Goal: Complete application form

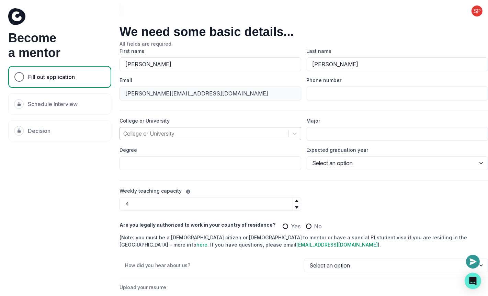
click at [200, 136] on div at bounding box center [203, 134] width 161 height 10
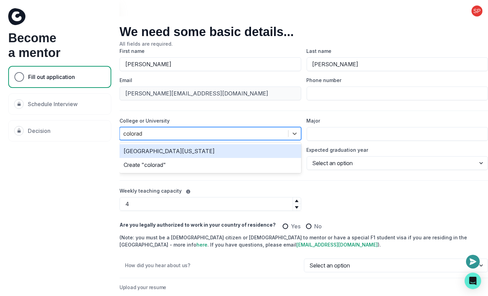
type input "[US_STATE]"
click at [188, 133] on div at bounding box center [203, 134] width 161 height 10
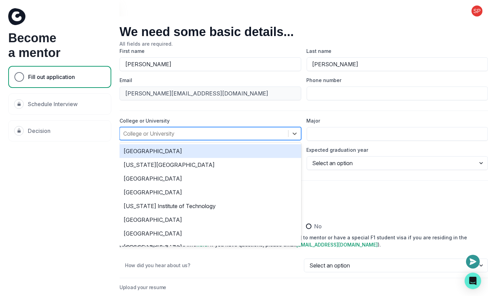
click at [188, 133] on div at bounding box center [203, 134] width 161 height 10
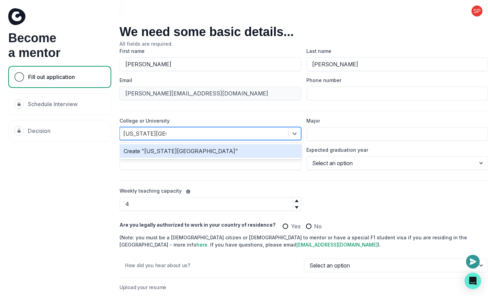
click at [126, 134] on input "[US_STATE][GEOGRAPHIC_DATA]" at bounding box center [144, 133] width 43 height 8
click at [150, 134] on input "[US_STATE][GEOGRAPHIC_DATA]" at bounding box center [145, 133] width 44 height 8
type input "[US_STATE][GEOGRAPHIC_DATA]"
click at [320, 137] on input "Major" at bounding box center [397, 134] width 182 height 14
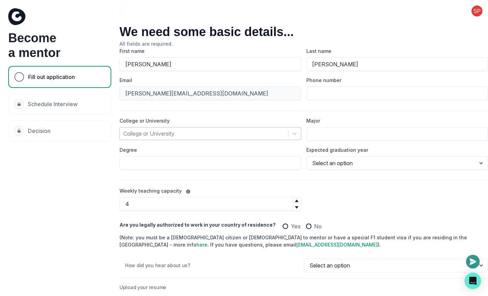
click at [276, 134] on div at bounding box center [203, 134] width 161 height 10
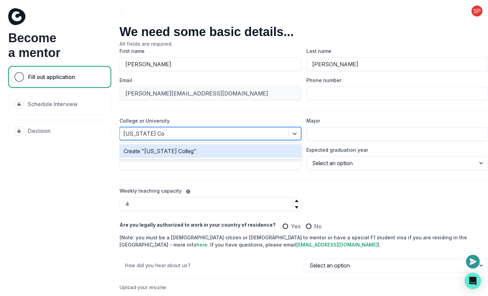
type input "[US_STATE][GEOGRAPHIC_DATA]"
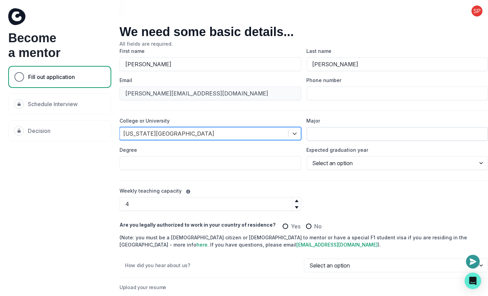
click at [340, 131] on input "Major" at bounding box center [397, 134] width 182 height 14
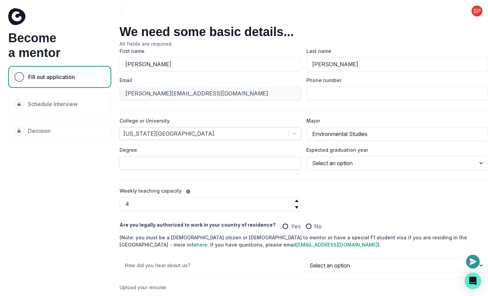
type input "Environmental Studies"
click at [220, 158] on input "Degree" at bounding box center [210, 163] width 182 height 14
type input "Bachelors"
click at [177, 181] on div "First name [PERSON_NAME] Last name [PERSON_NAME] Email [EMAIL_ADDRESS][DOMAIN_N…" at bounding box center [303, 191] width 368 height 289
click at [356, 160] on select "Select an option 2020 2021 2022 2023 2024 2025 2026 2027 2028 2029" at bounding box center [397, 163] width 182 height 14
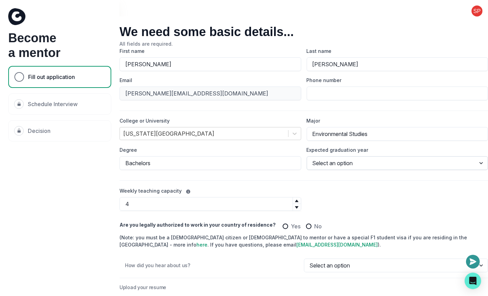
click at [334, 163] on select "Select an option 2020 2021 2022 2023 2024 2025 2026 2027 2028 2029" at bounding box center [397, 163] width 182 height 14
select select "2022"
click at [306, 156] on select "Select an option 2020 2021 2022 2023 2024 2025 2026 2027 2028 2029" at bounding box center [397, 163] width 182 height 14
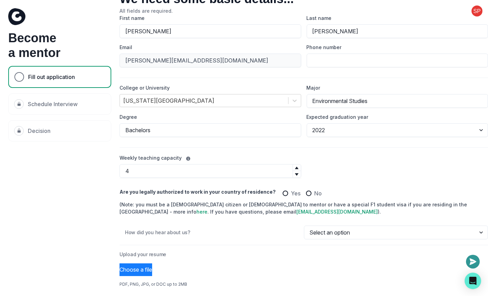
scroll to position [36, 0]
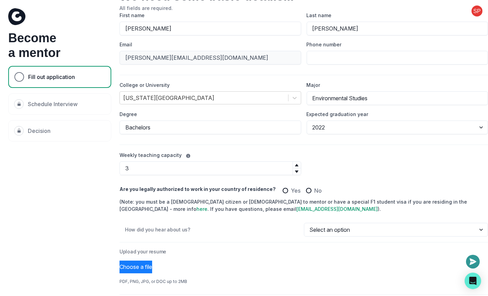
click at [296, 171] on icon at bounding box center [296, 171] width 3 height 2
type input "0"
click at [296, 171] on icon at bounding box center [296, 171] width 3 height 2
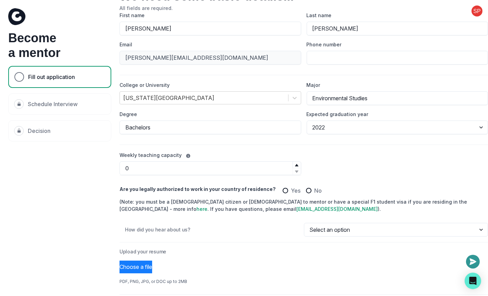
click at [282, 189] on span at bounding box center [284, 190] width 5 height 5
click at [282, 190] on input "Yes" at bounding box center [282, 190] width 0 height 0
radio input "true"
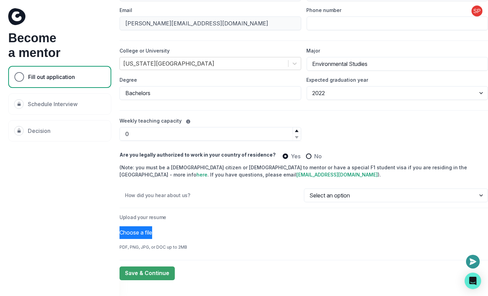
scroll to position [70, 0]
click at [264, 200] on div "How did you hear about us? Select an option Email Instagram LinkedIn Tiktok Goo…" at bounding box center [303, 195] width 368 height 14
click at [267, 196] on p "How did you hear about us?" at bounding box center [214, 194] width 179 height 5
click at [317, 196] on select "Select an option Email Instagram LinkedIn Tiktok Google Friend University Club …" at bounding box center [396, 195] width 184 height 14
select select "Email"
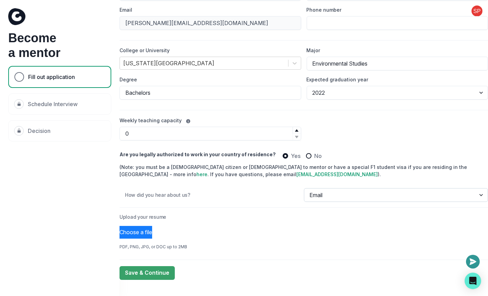
click at [304, 188] on select "Select an option Email Instagram LinkedIn Tiktok Google Friend University Club …" at bounding box center [396, 195] width 184 height 14
click at [152, 190] on div "How did you hear about us? Select an option Email Instagram LinkedIn Tiktok Goo…" at bounding box center [303, 195] width 368 height 14
click at [154, 196] on p "How did you hear about us?" at bounding box center [214, 194] width 179 height 5
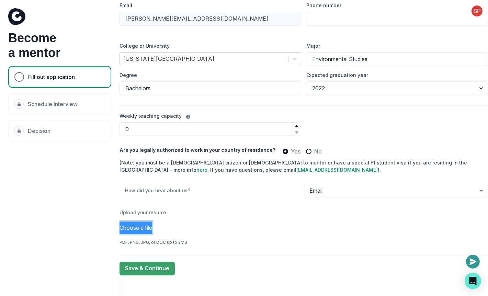
click at [152, 225] on button "Choose a file" at bounding box center [135, 227] width 33 height 13
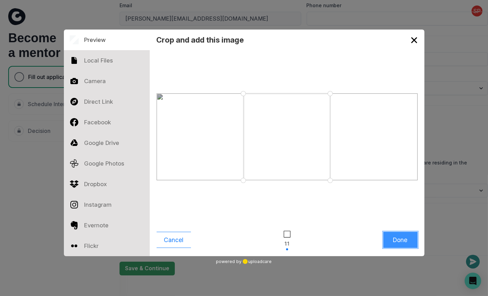
click at [407, 241] on button "Done" at bounding box center [400, 240] width 34 height 16
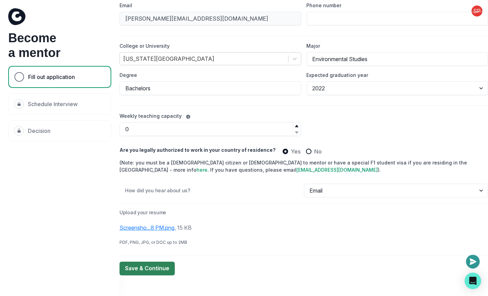
click at [156, 267] on button "Save & Continue" at bounding box center [146, 268] width 55 height 14
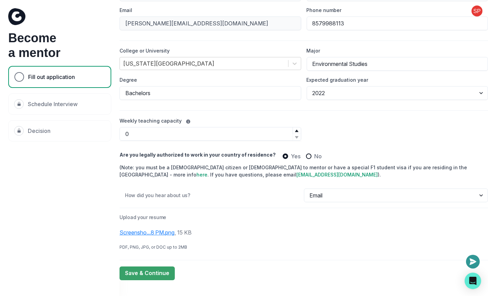
scroll to position [71, 0]
type input "8579988113"
click at [162, 269] on button "Save & Continue" at bounding box center [146, 273] width 55 height 14
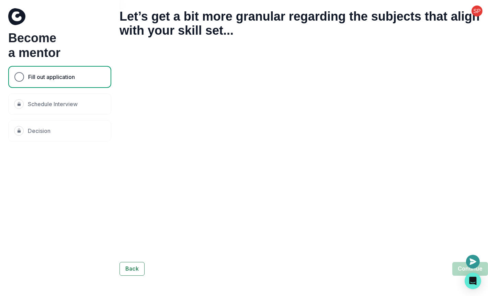
scroll to position [0, 0]
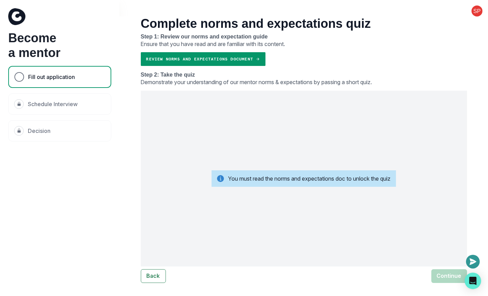
click at [236, 60] on link "Review norms and expectations document" at bounding box center [203, 59] width 125 height 14
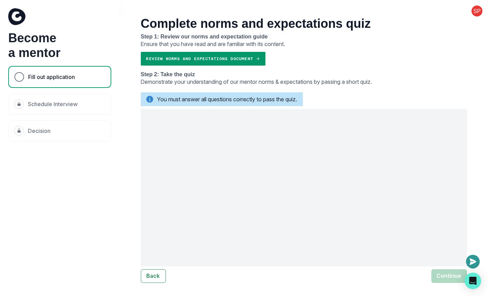
scroll to position [36, 0]
